Goal: Information Seeking & Learning: Find contact information

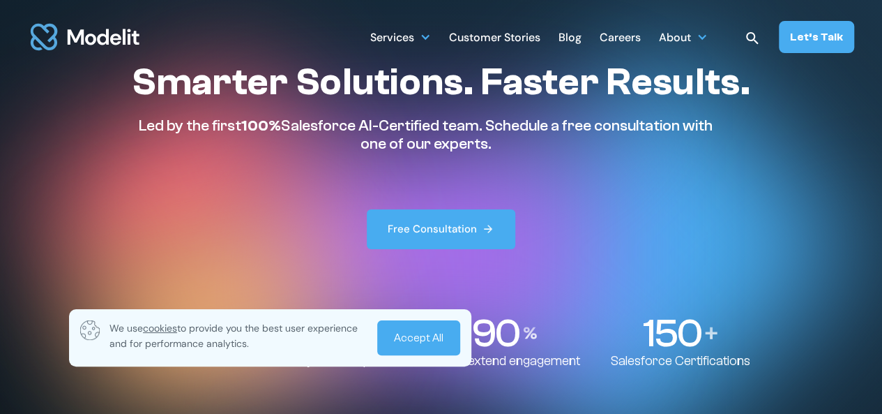
click at [649, 165] on div "Smarter Solutions. Faster Results. Led by the first 100% Salesforce AI-Certifie…" at bounding box center [441, 154] width 618 height 190
click at [681, 37] on div "About" at bounding box center [675, 38] width 32 height 27
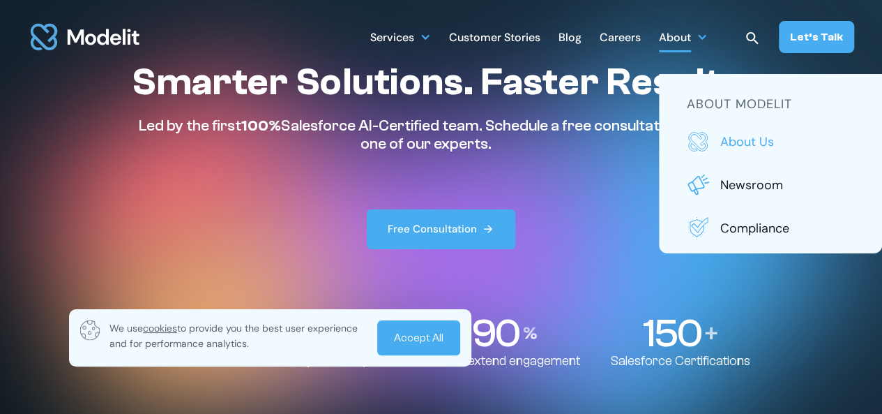
click at [732, 136] on p "About us" at bounding box center [788, 142] width 134 height 18
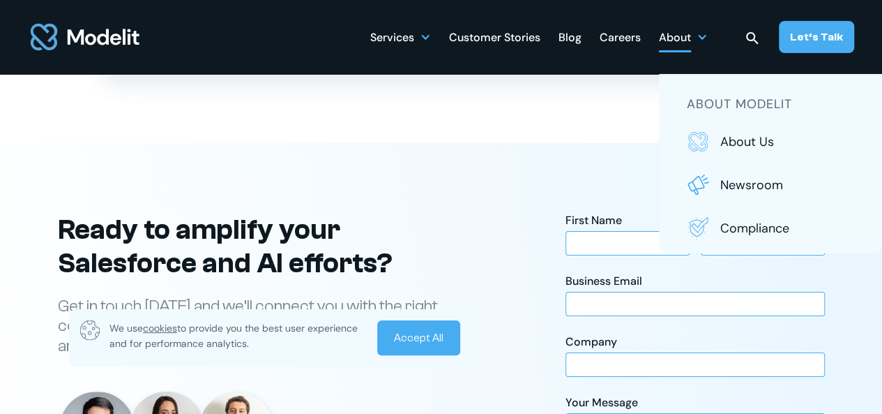
scroll to position [4743, 0]
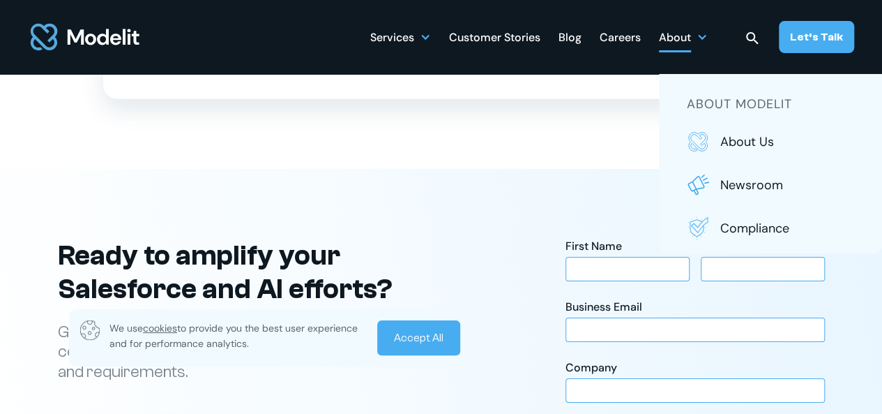
click at [610, 206] on section "Ready to grow your company? Let’s talk sales! Reach out today and we’ll connect…" at bounding box center [441, 416] width 882 height 494
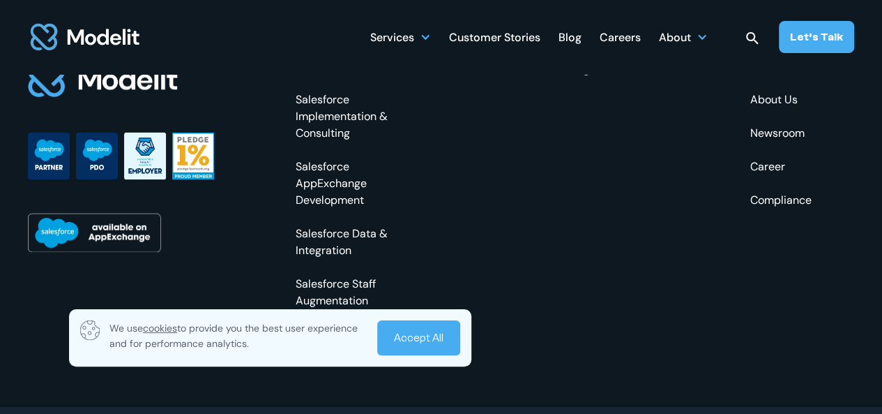
scroll to position [5471, 0]
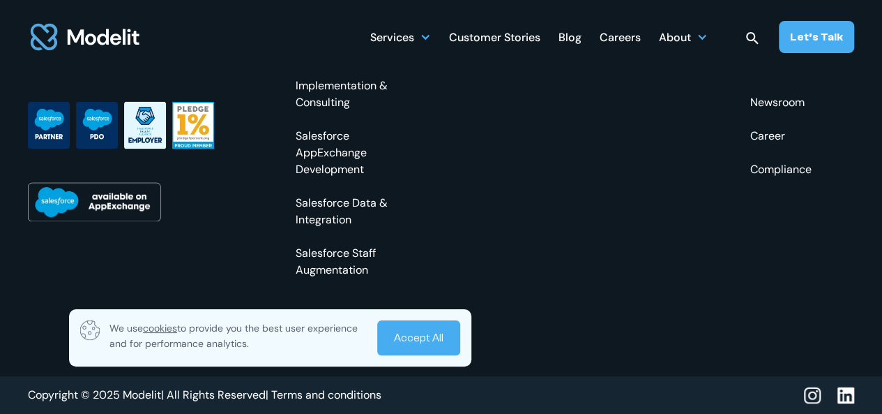
click at [546, 288] on div "Services Salesforce Implementation & Consulting Salesforce AppExchange Developm…" at bounding box center [441, 174] width 827 height 402
click at [819, 388] on img at bounding box center [812, 394] width 17 height 17
click at [847, 397] on img at bounding box center [846, 394] width 17 height 17
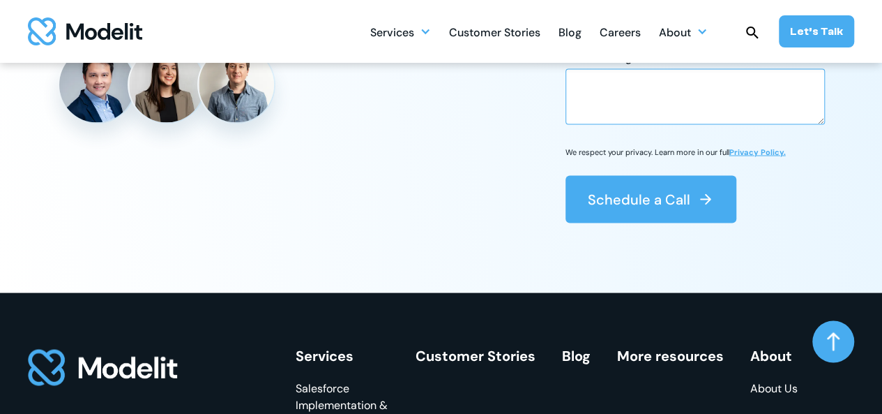
scroll to position [3841, 0]
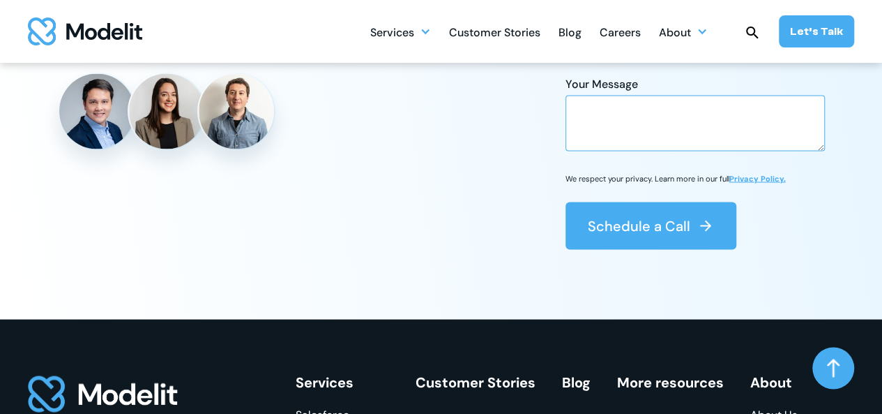
click at [730, 182] on link "Privacy Policy." at bounding box center [758, 178] width 57 height 10
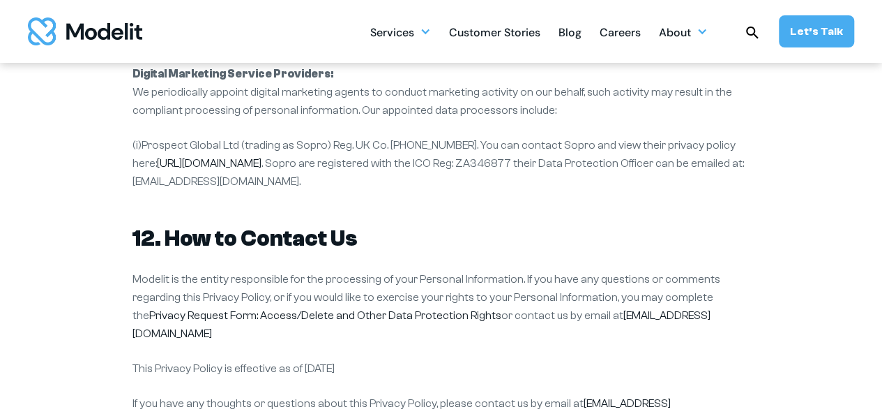
scroll to position [4255, 0]
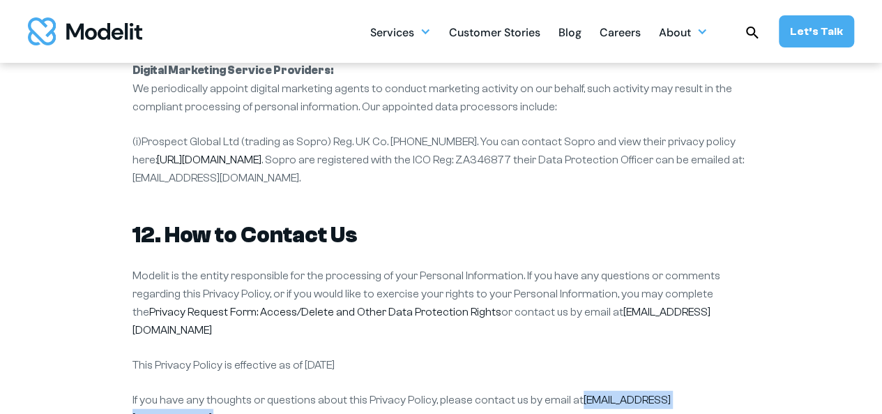
drag, startPoint x: 670, startPoint y: 237, endPoint x: 559, endPoint y: 249, distance: 110.8
copy p "[EMAIL_ADDRESS][DOMAIN_NAME] ."
